Goal: Transaction & Acquisition: Download file/media

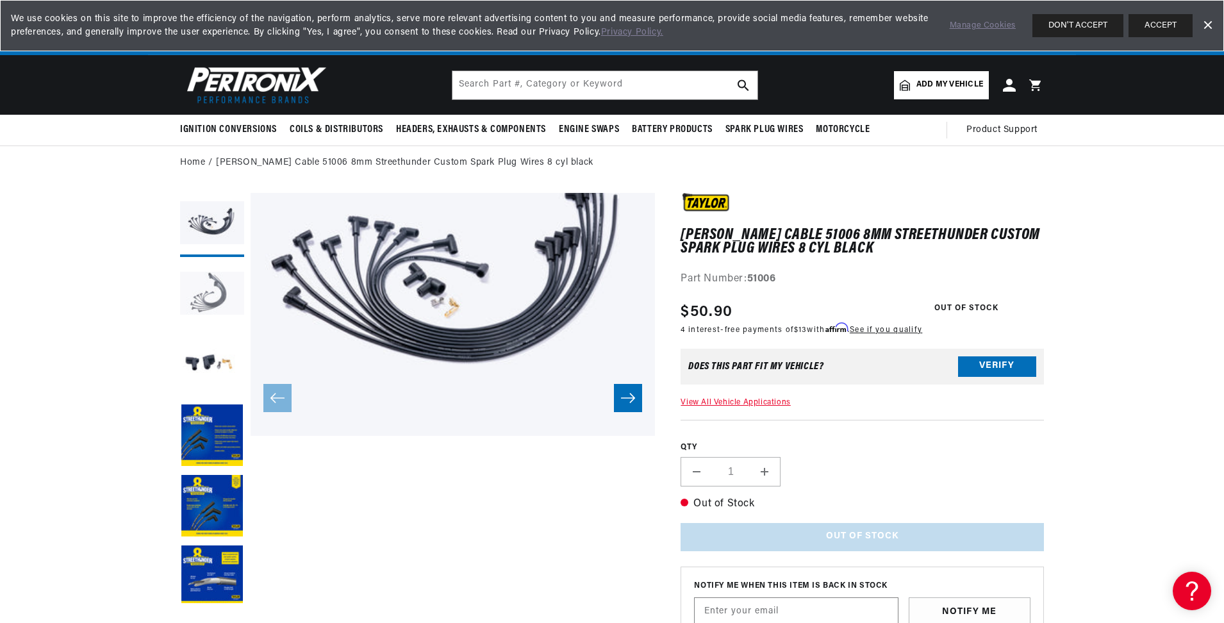
click at [216, 297] on button "Load image 2 in gallery view" at bounding box center [212, 295] width 64 height 64
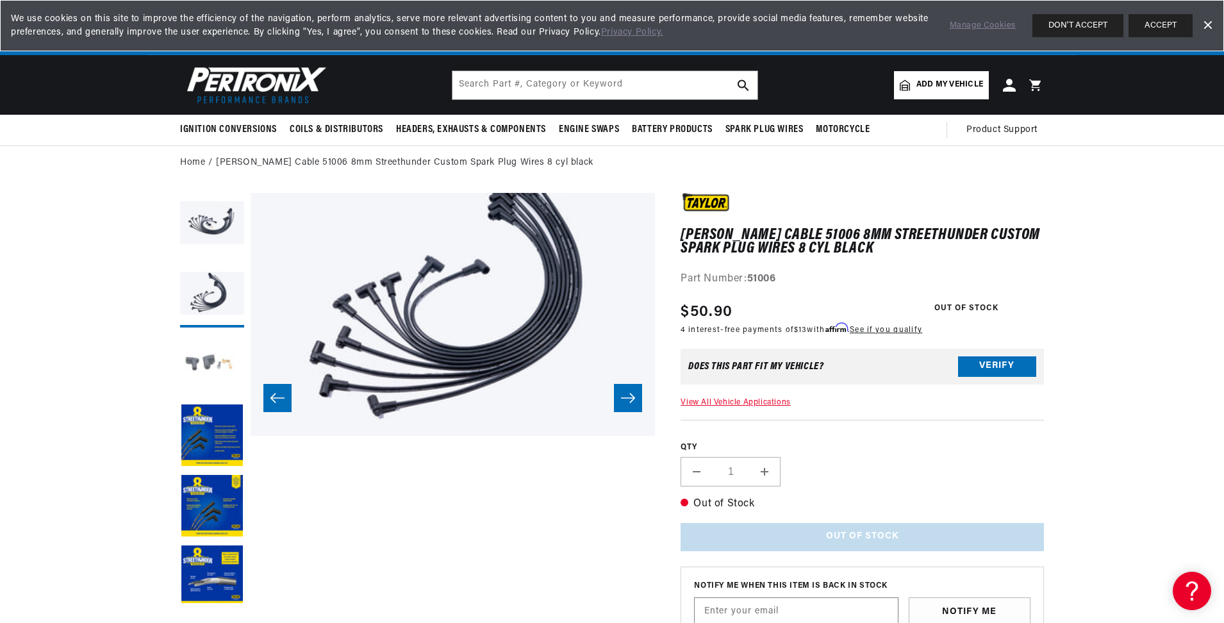
click at [204, 343] on button "Load image 3 in gallery view" at bounding box center [212, 366] width 64 height 64
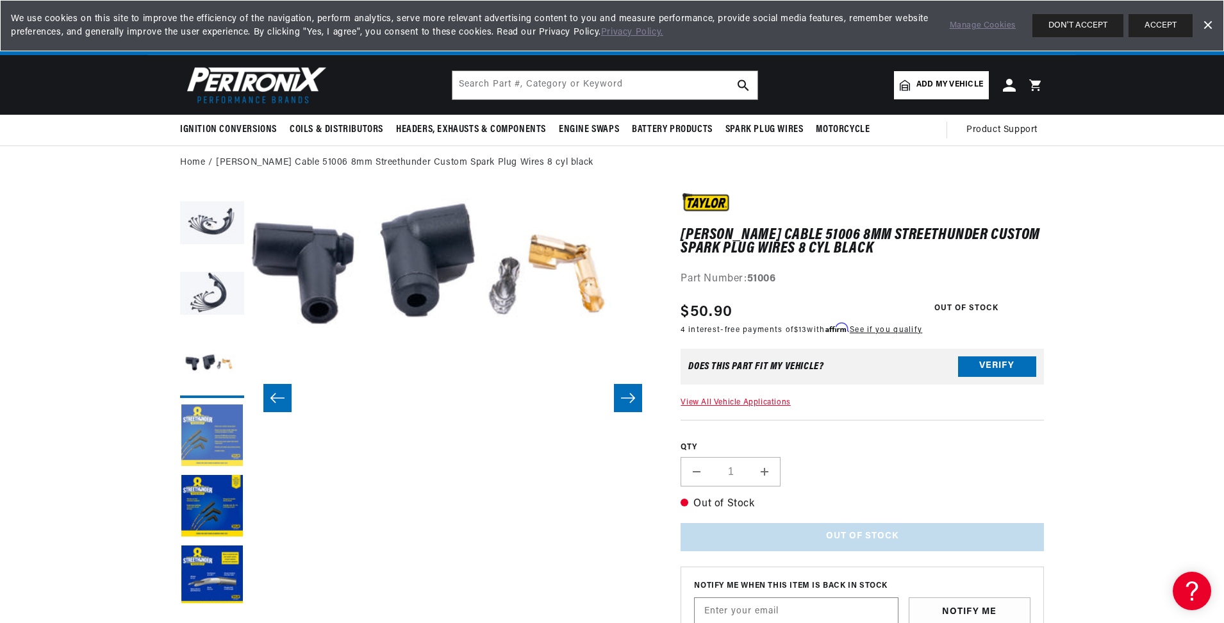
click at [208, 404] on button "Load image 4 in gallery view" at bounding box center [212, 436] width 64 height 64
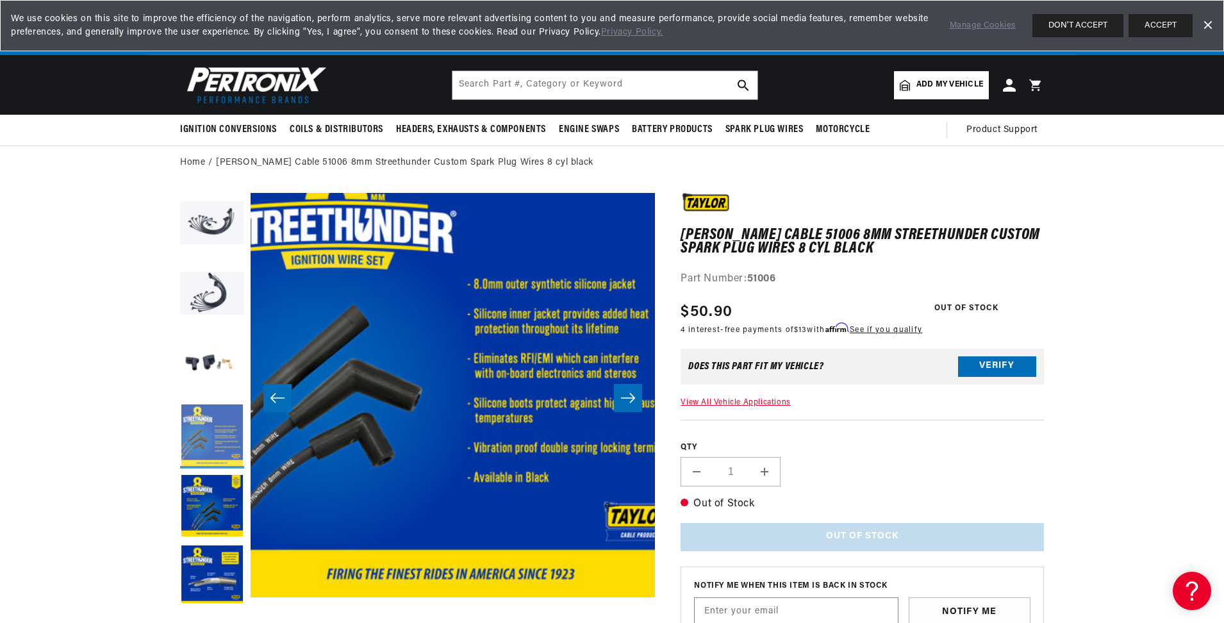
scroll to position [0, 1600]
click at [210, 489] on button "Load image 5 in gallery view" at bounding box center [212, 507] width 64 height 64
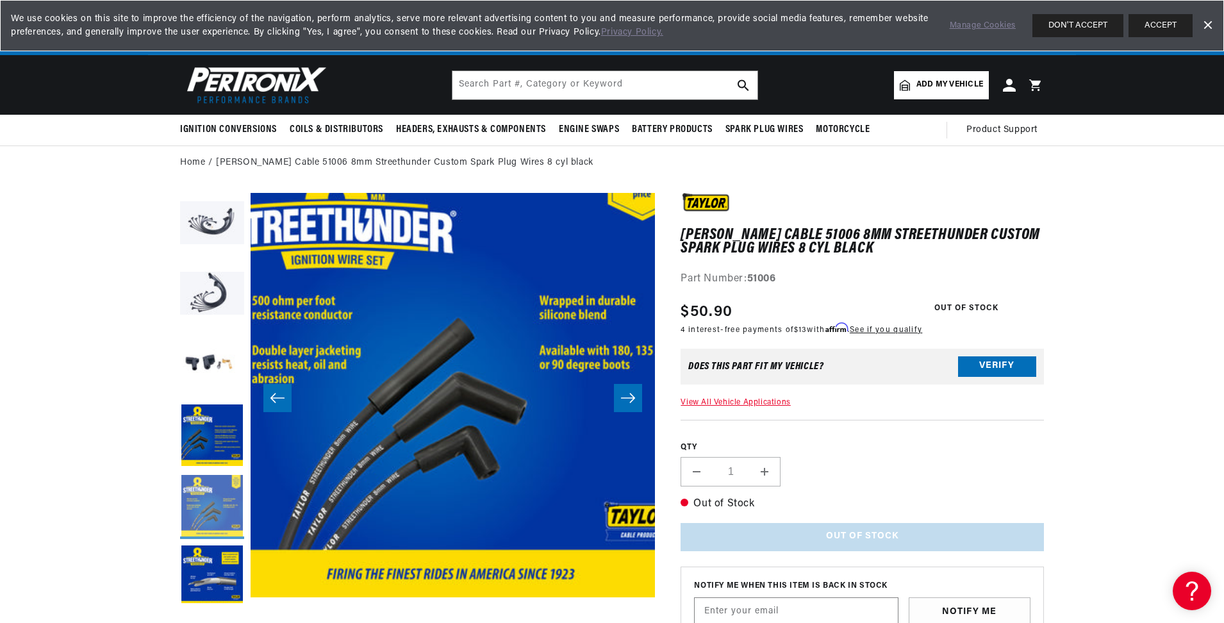
scroll to position [0, 0]
click at [200, 561] on button "Load image 6 in gallery view" at bounding box center [212, 577] width 64 height 64
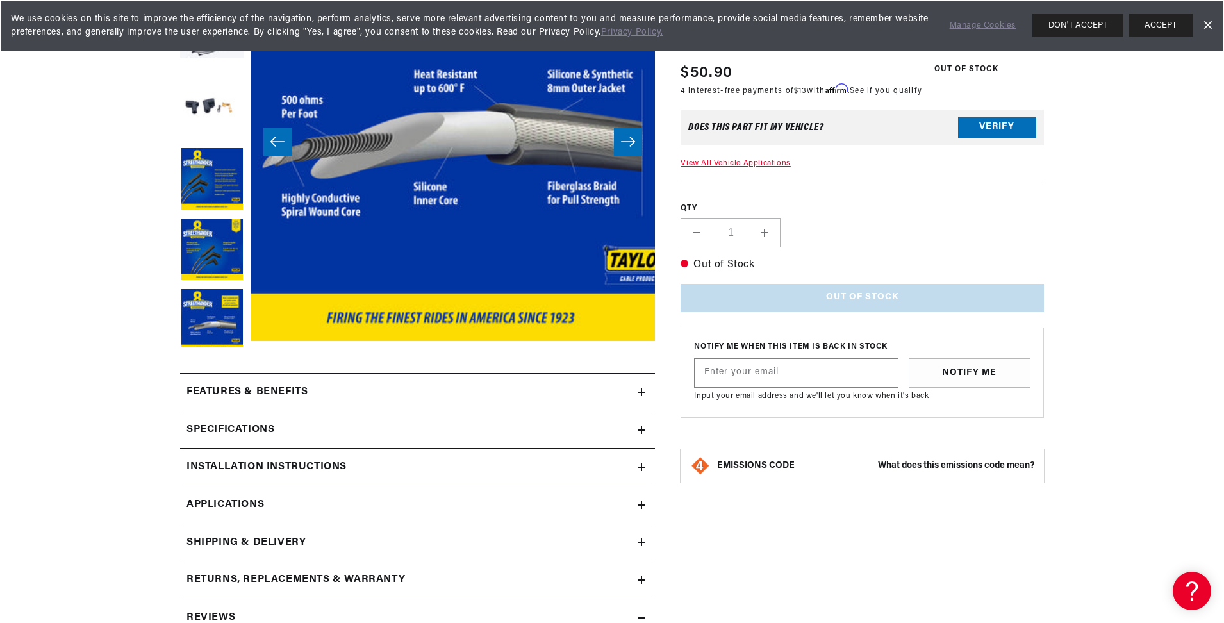
scroll to position [0, 800]
click at [341, 399] on div "Features & Benefits" at bounding box center [408, 392] width 457 height 17
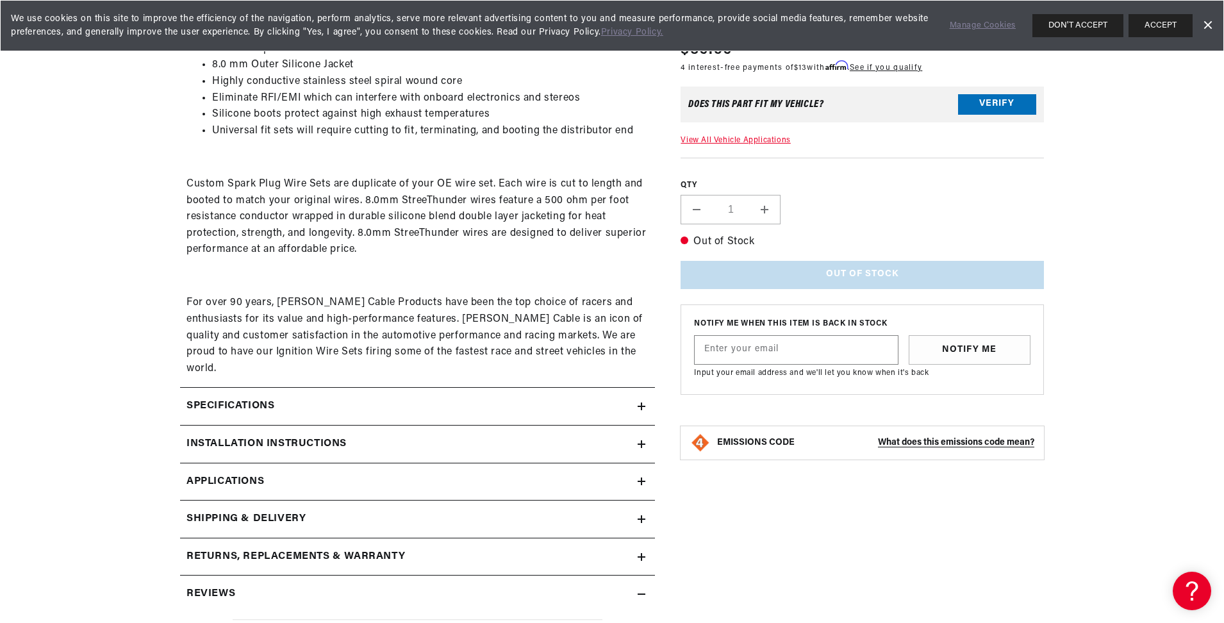
scroll to position [641, 0]
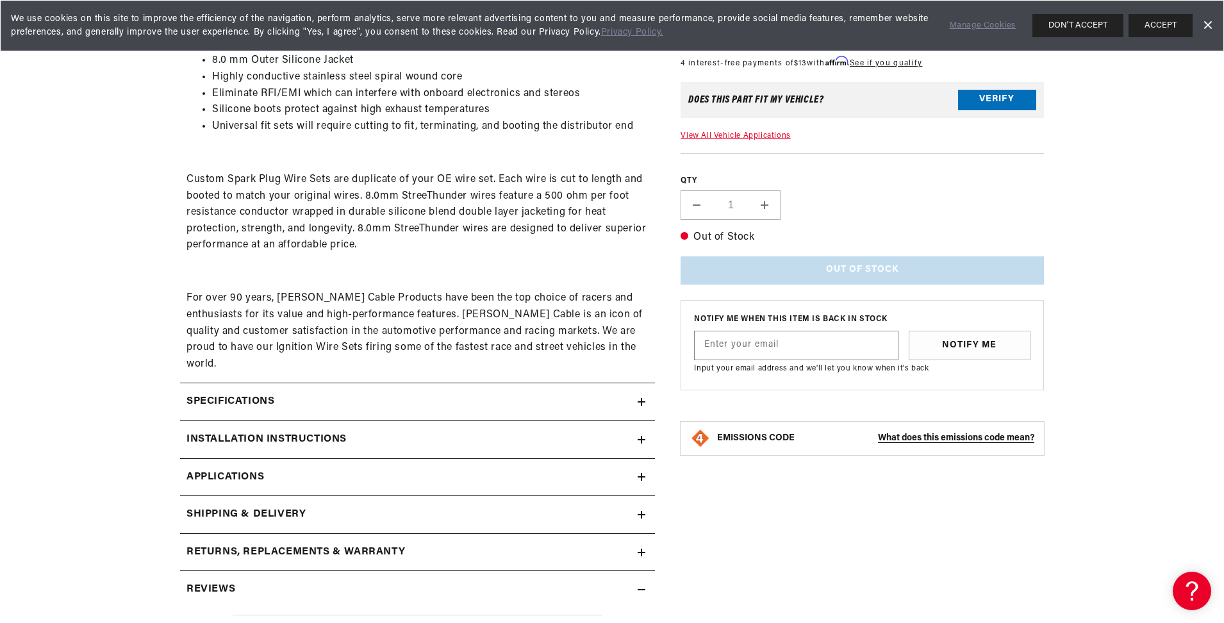
click at [315, 393] on div "Specifications" at bounding box center [408, 401] width 457 height 17
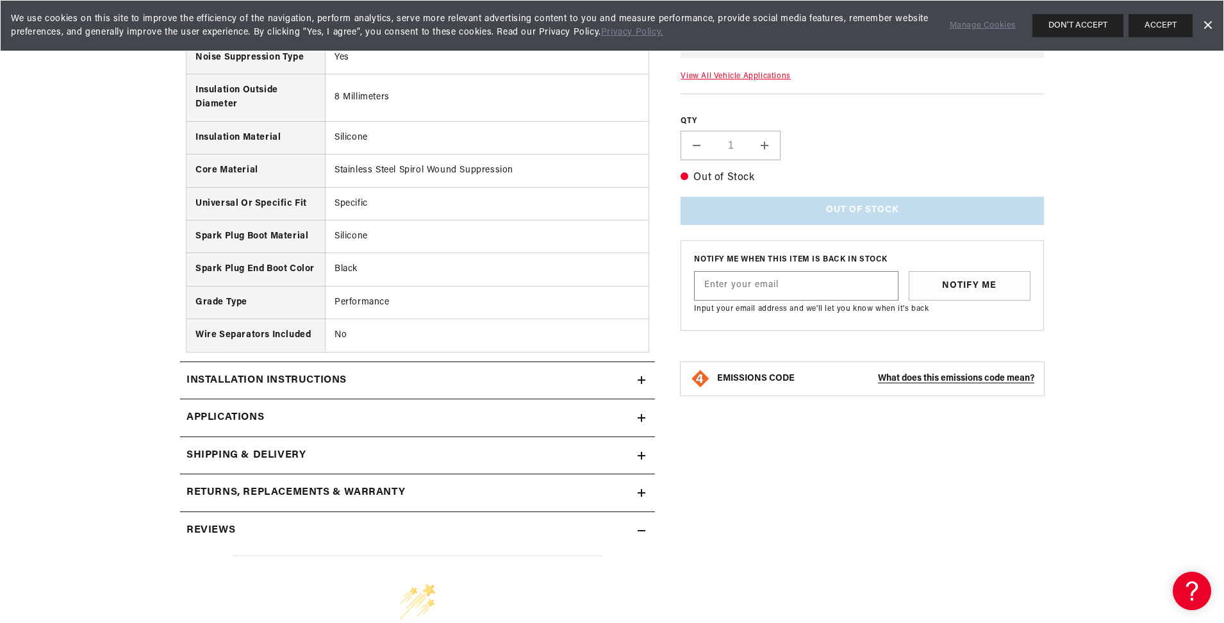
scroll to position [1153, 0]
click at [315, 371] on summary "Installation instructions" at bounding box center [417, 378] width 475 height 37
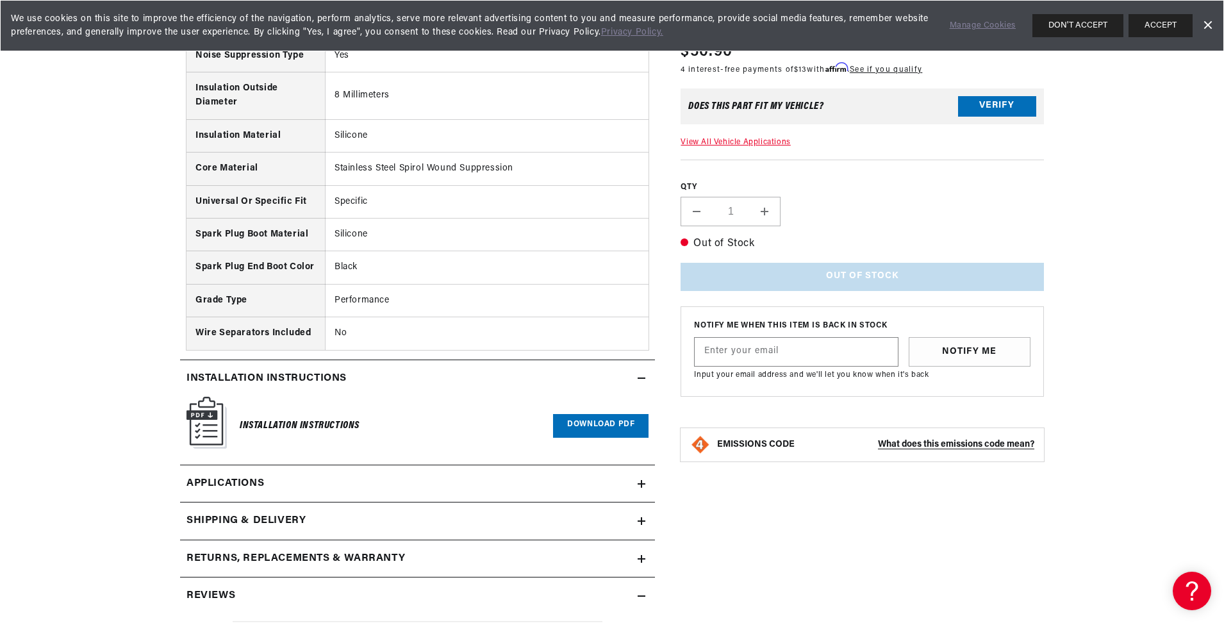
scroll to position [0, 0]
click at [603, 397] on div "Installation Instructions Download PDF" at bounding box center [417, 426] width 462 height 58
click at [602, 414] on link "Download PDF" at bounding box center [600, 426] width 95 height 24
